Goal: Transaction & Acquisition: Purchase product/service

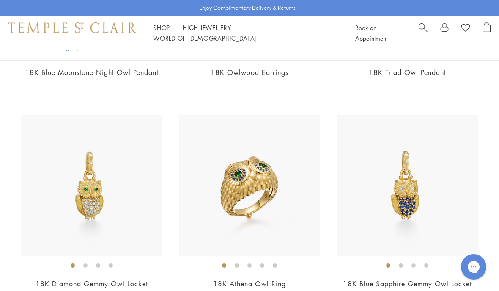
scroll to position [791, 0]
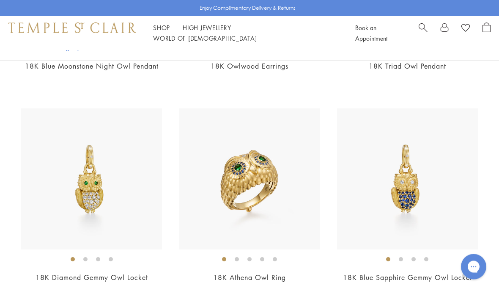
click at [72, 166] on img at bounding box center [91, 179] width 141 height 141
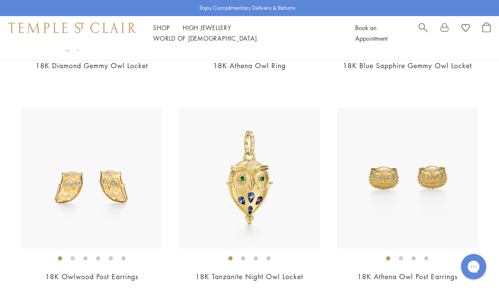
scroll to position [1007, 0]
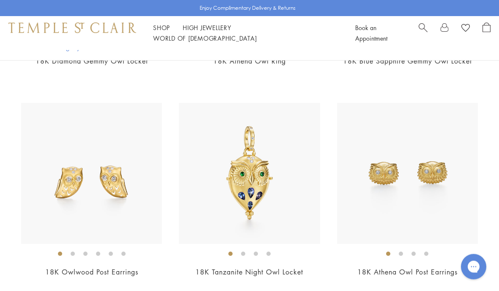
click at [274, 186] on img at bounding box center [249, 173] width 141 height 141
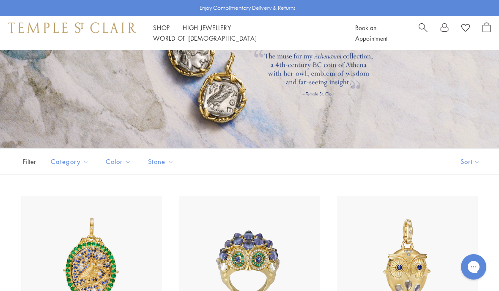
scroll to position [0, 0]
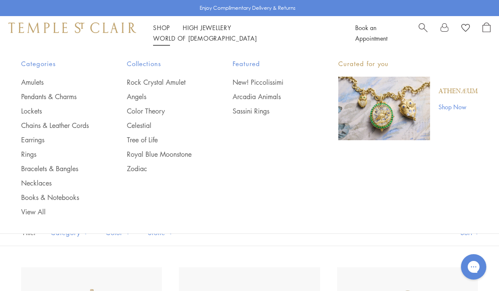
click at [171, 78] on link "Rock Crystal Amulet" at bounding box center [163, 81] width 72 height 9
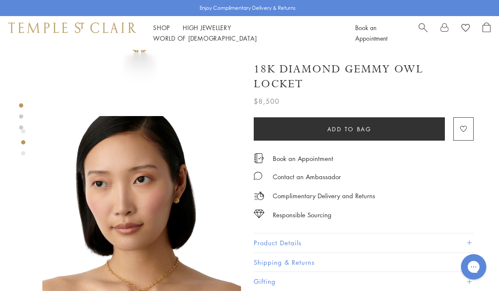
scroll to position [144, 0]
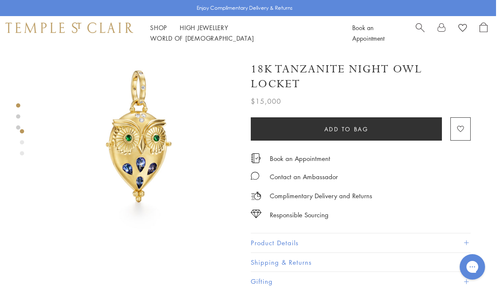
scroll to position [0, 2]
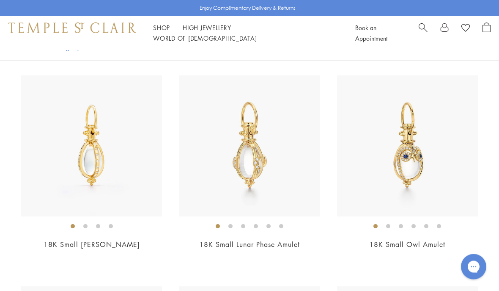
scroll to position [3070, 0]
click at [459, 172] on img at bounding box center [407, 145] width 141 height 141
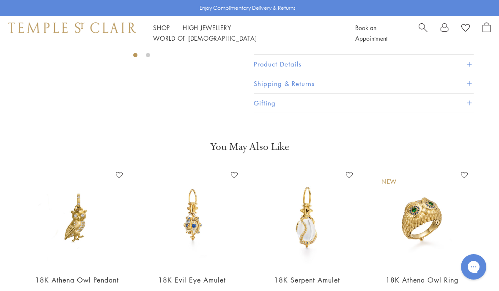
scroll to position [257, 0]
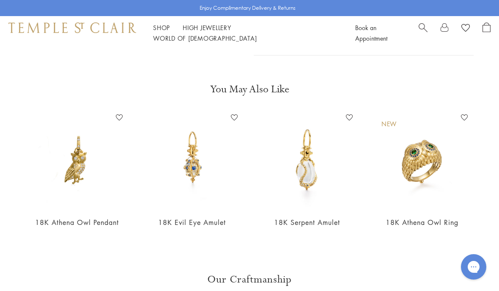
click at [76, 168] on img at bounding box center [77, 160] width 98 height 98
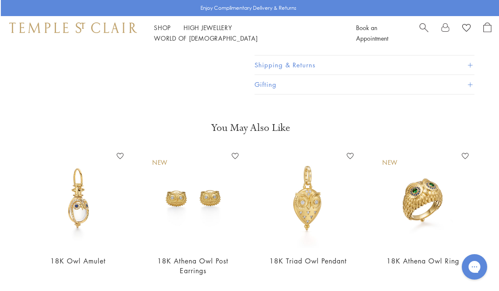
scroll to position [200, 0]
